Goal: Communication & Community: Answer question/provide support

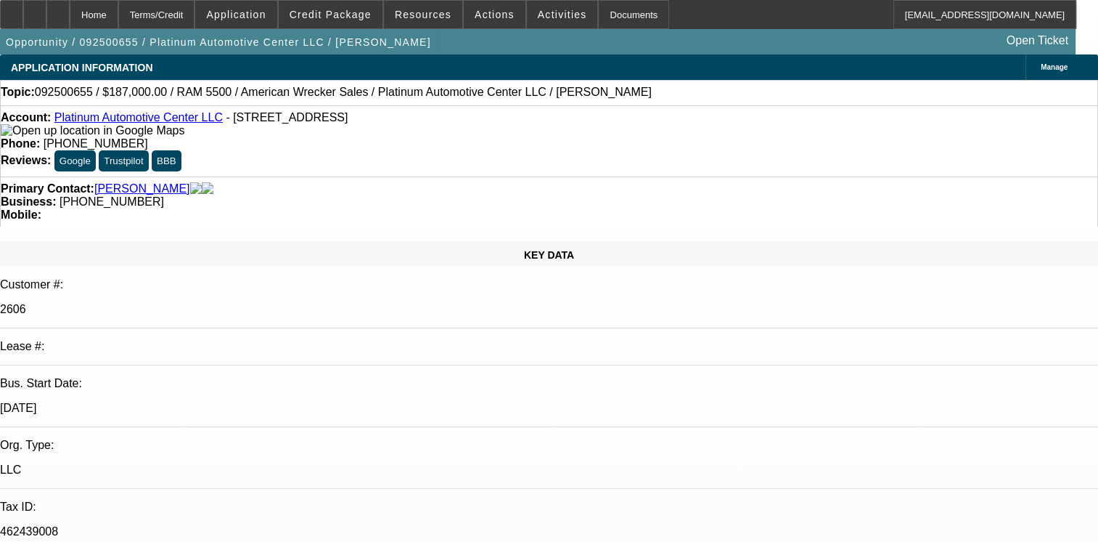
select select "0"
select select "1"
select select "2"
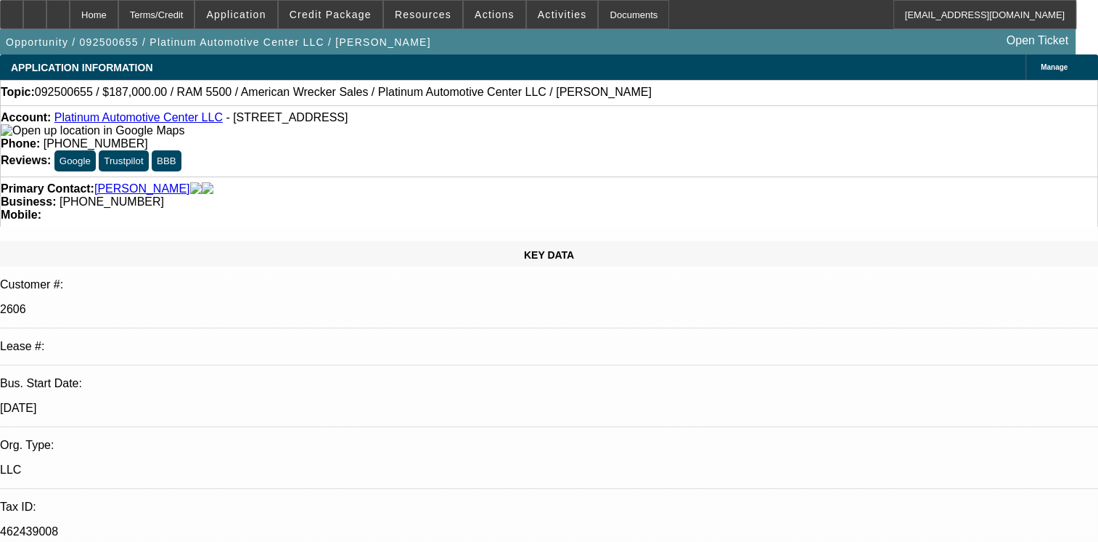
select select "6"
radio input "true"
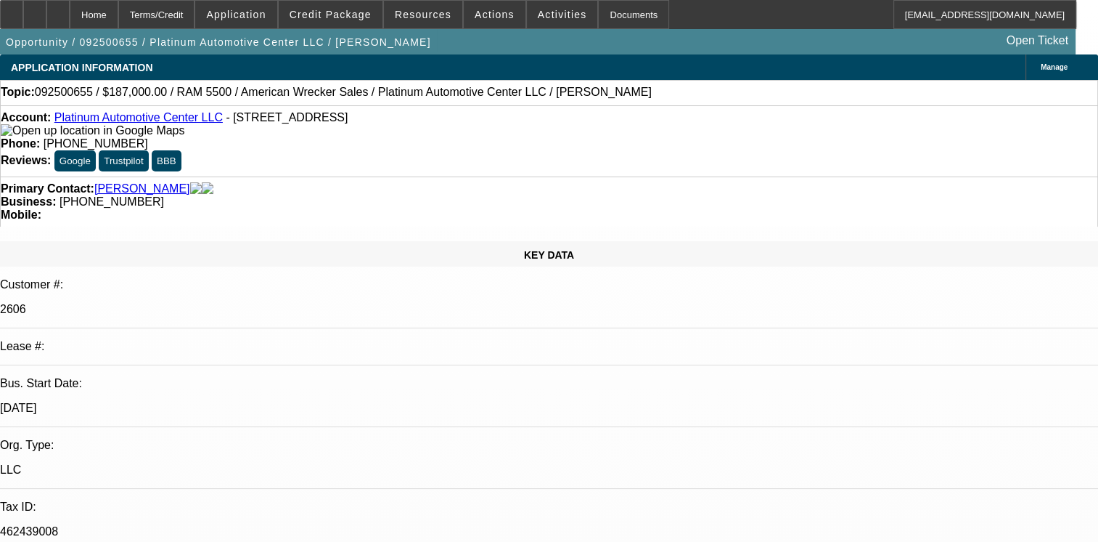
scroll to position [38, 0]
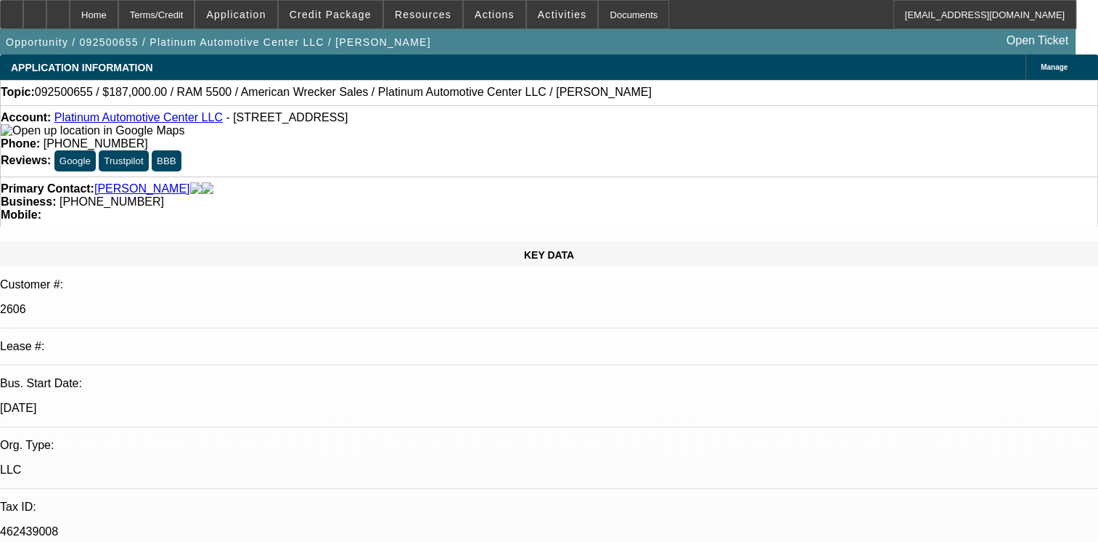
scroll to position [101, 0]
type textarea "01- PAID OFF BFC DEAL GOOD PAY HISTORY/02- DISC TO FINPAC, PAID ON TIME/03 & 04…"
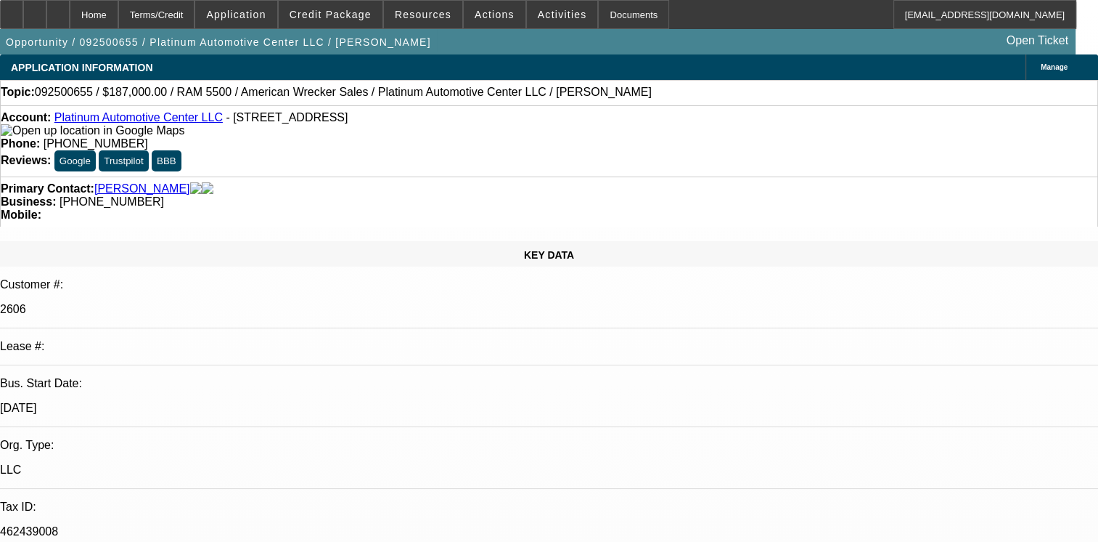
radio input "true"
radio input "false"
radio input "true"
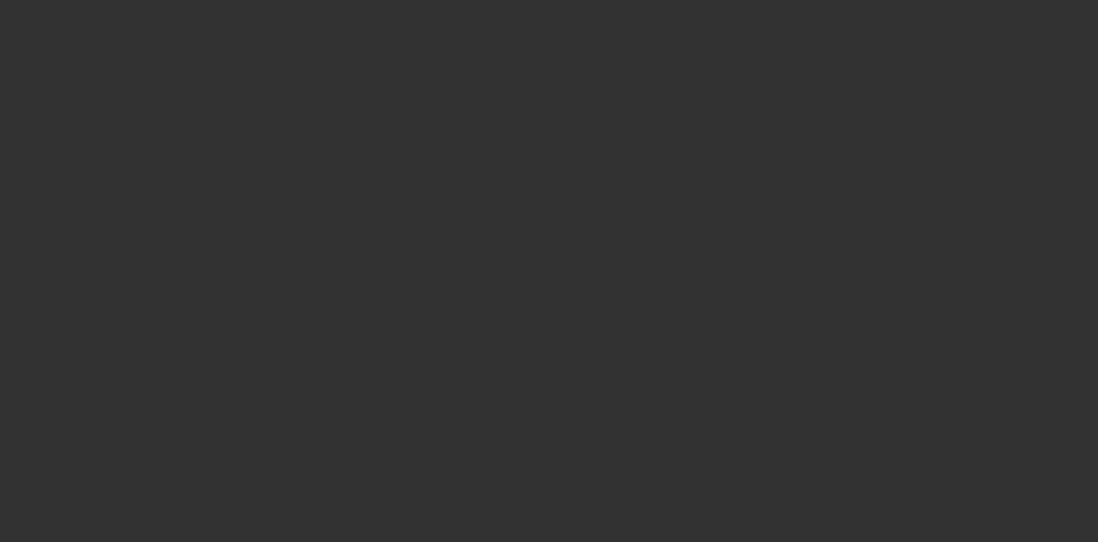
scroll to position [0, 0]
